Goal: Check status: Check status

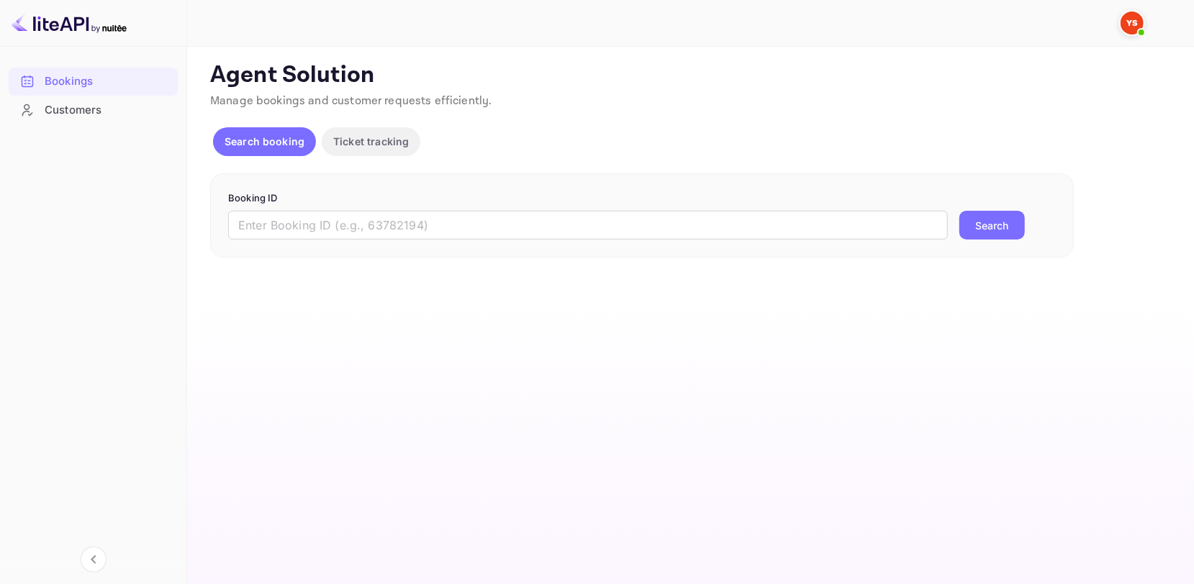
click at [433, 203] on p "Booking ID" at bounding box center [642, 198] width 828 height 14
click at [406, 218] on input "text" at bounding box center [588, 225] width 720 height 29
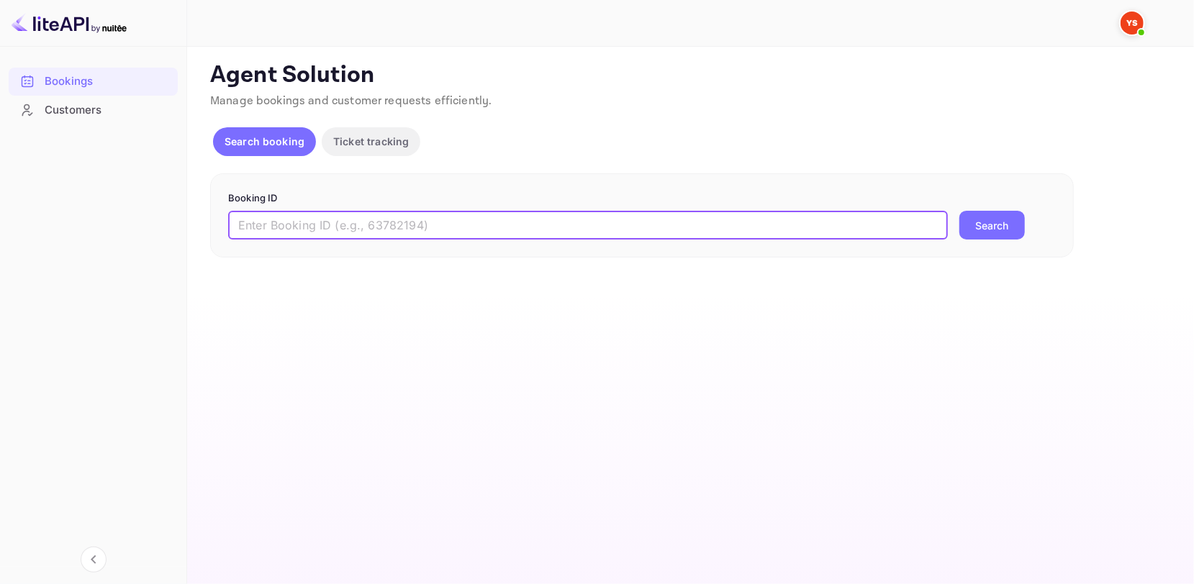
paste input "8929958"
type input "8929958"
click at [992, 235] on button "Search" at bounding box center [992, 225] width 66 height 29
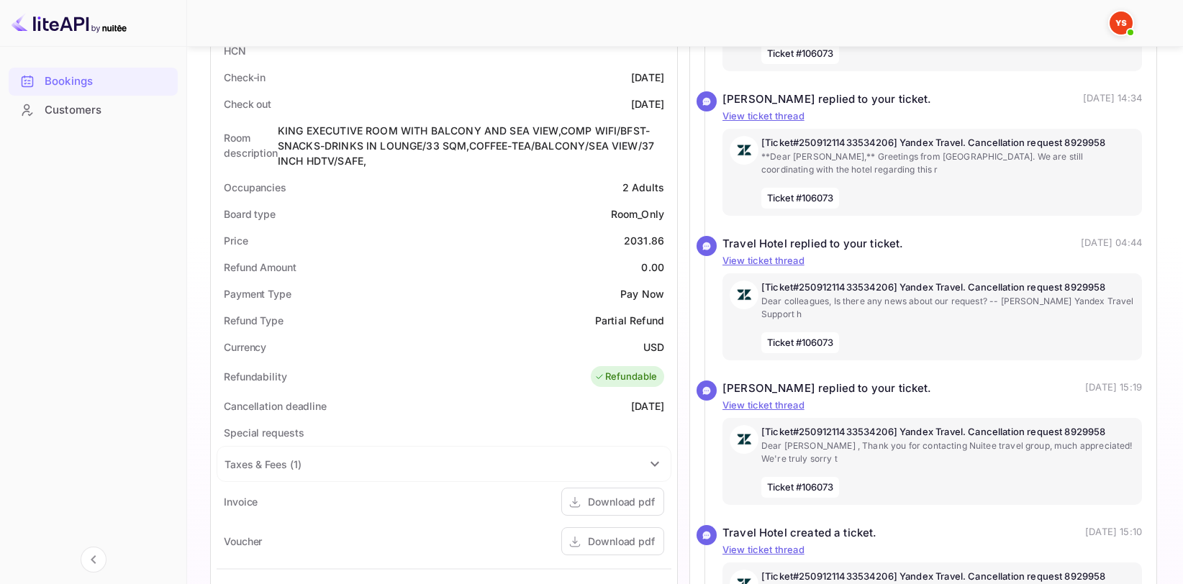
scroll to position [216, 0]
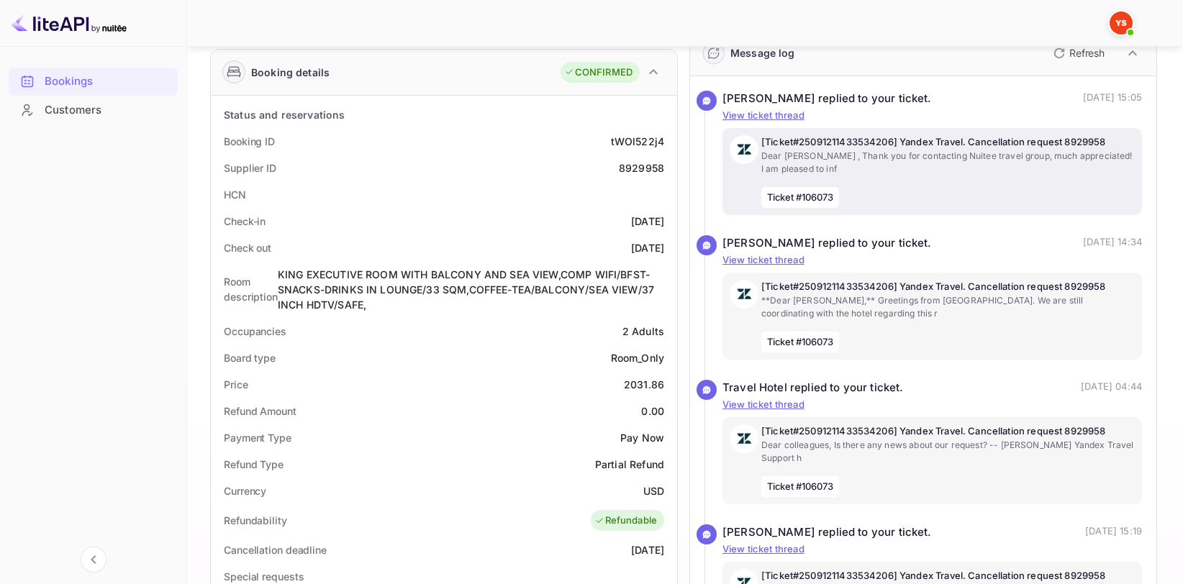
click at [1062, 170] on p "Dear [PERSON_NAME] , Thank you for contacting Nuitee travel group, much appreci…" at bounding box center [949, 163] width 374 height 26
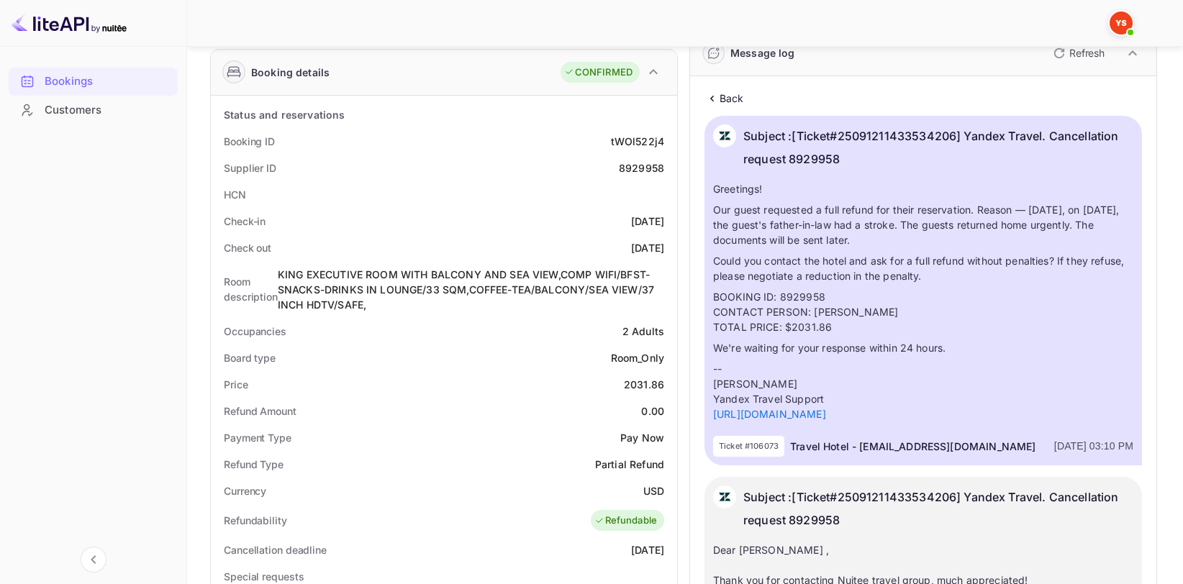
click at [895, 176] on div "Subject : [Ticket#25091211433534206] Yandex Travel. Cancellation request 8929958" at bounding box center [939, 152] width 390 height 54
click at [857, 147] on p "Subject : [Ticket#25091211433534206] Yandex Travel. Cancellation request 8929958" at bounding box center [939, 148] width 390 height 46
click at [740, 98] on p "Back" at bounding box center [732, 98] width 24 height 15
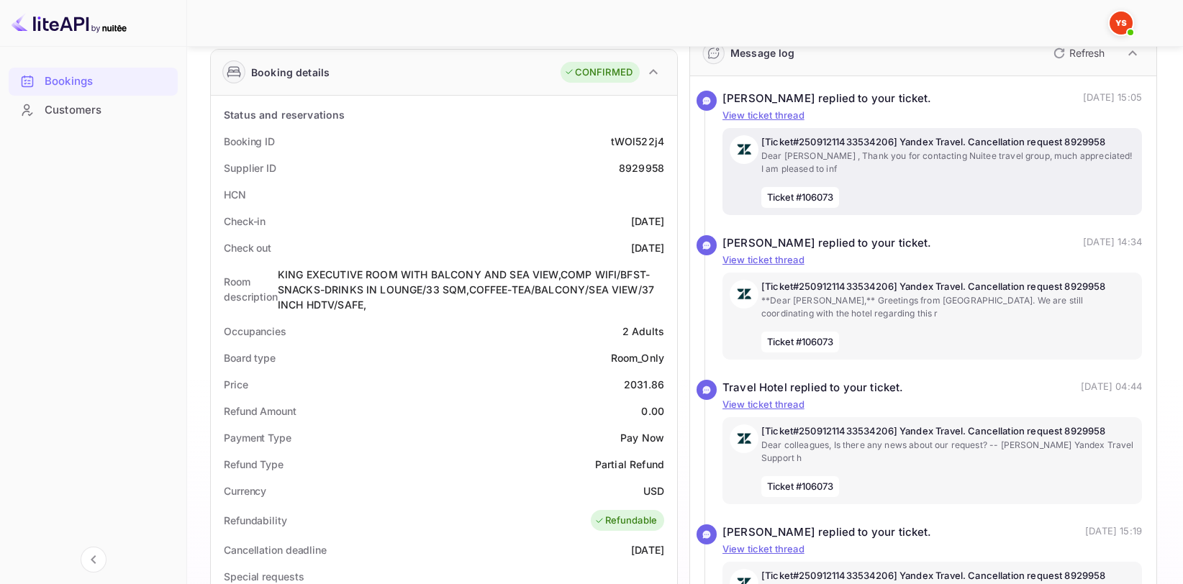
click at [737, 150] on img at bounding box center [744, 149] width 29 height 29
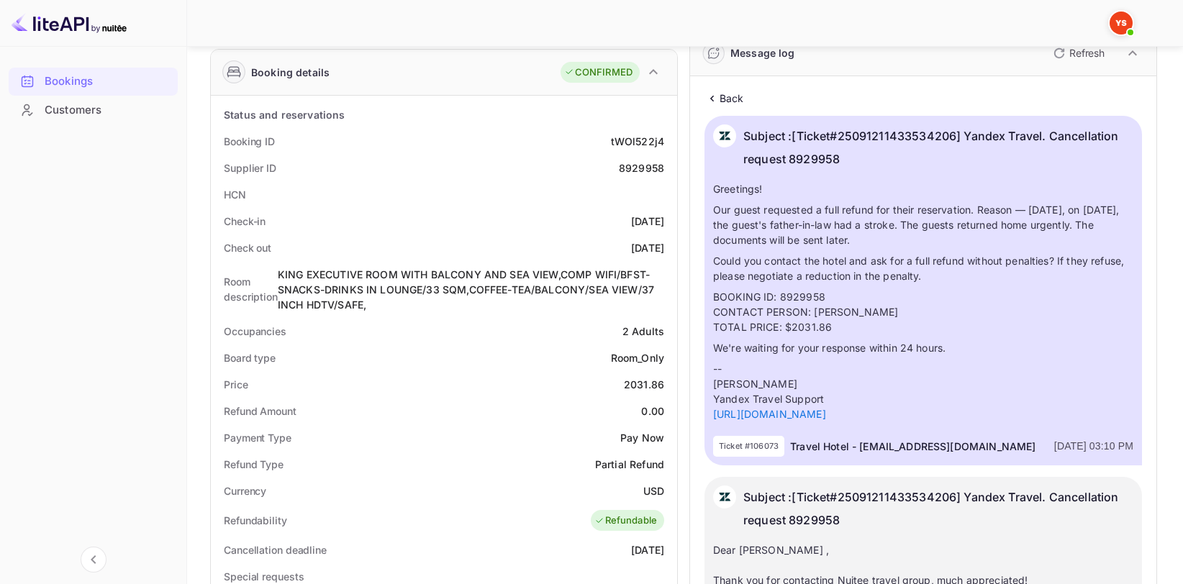
click at [717, 101] on icon at bounding box center [712, 98] width 15 height 14
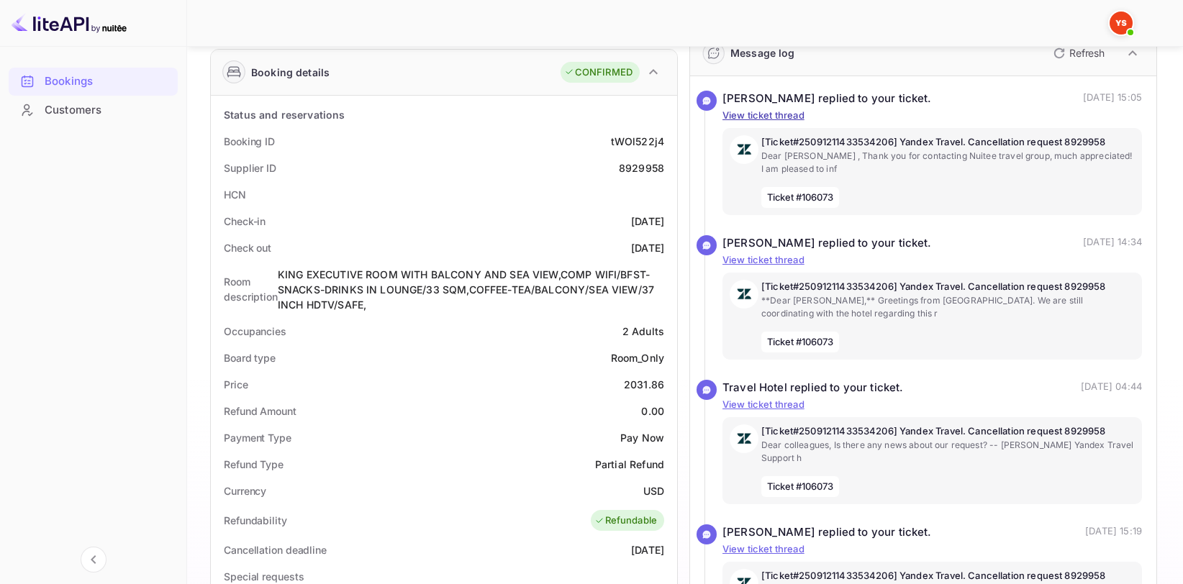
click at [755, 114] on p "View ticket thread" at bounding box center [933, 116] width 420 height 14
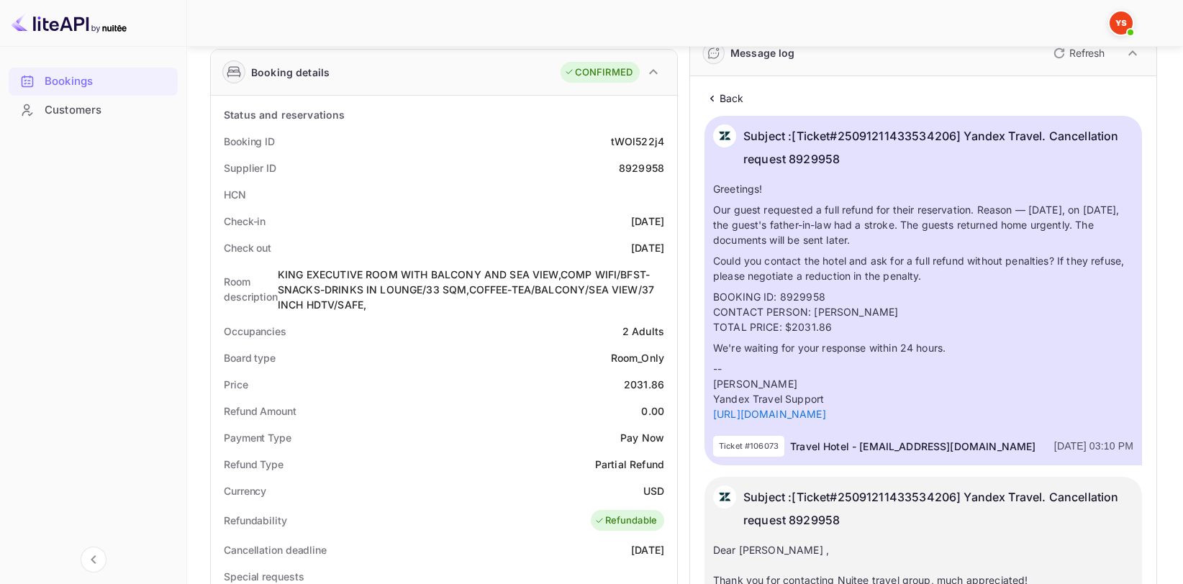
click at [714, 97] on icon at bounding box center [712, 98] width 15 height 14
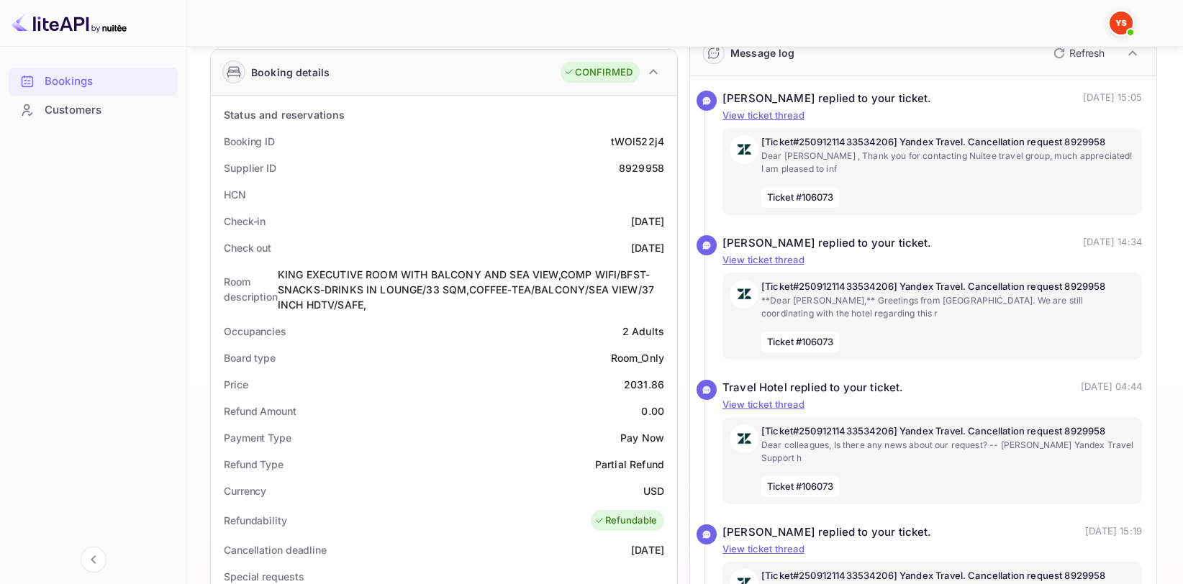
scroll to position [72, 0]
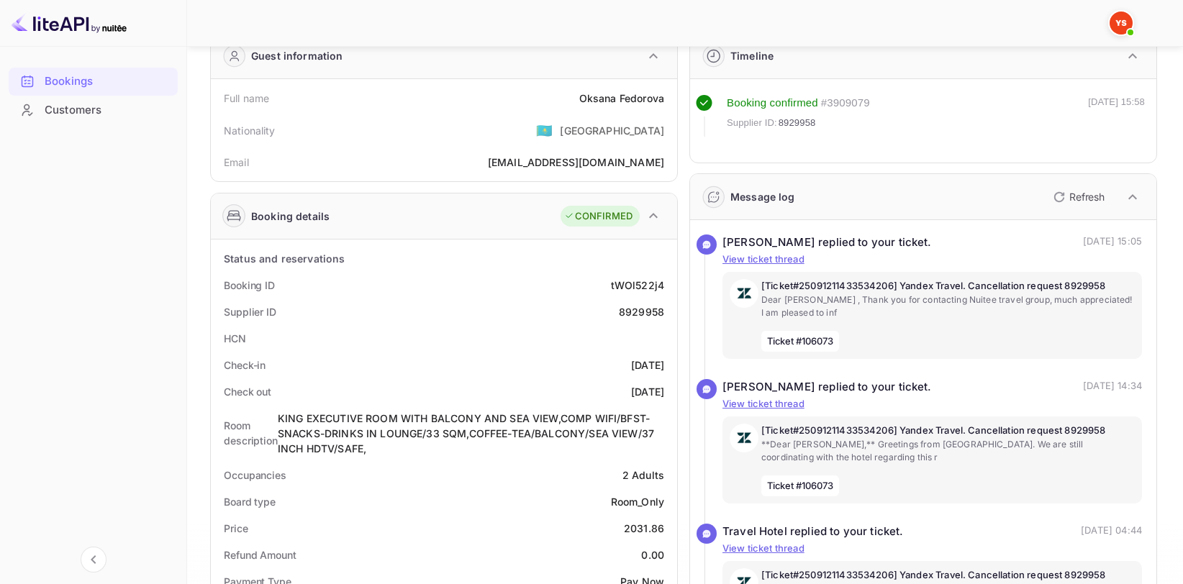
click at [636, 316] on div "8929958" at bounding box center [641, 311] width 45 height 15
copy div "8929958"
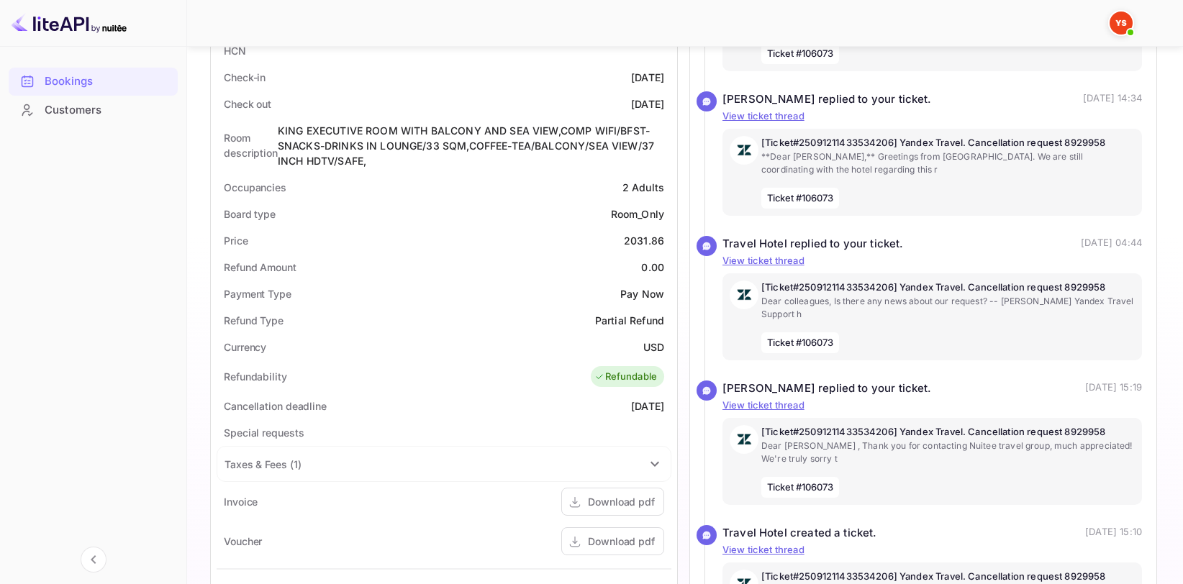
click at [654, 349] on div "USD" at bounding box center [653, 347] width 21 height 15
copy div "USD"
